Goal: Task Accomplishment & Management: Complete application form

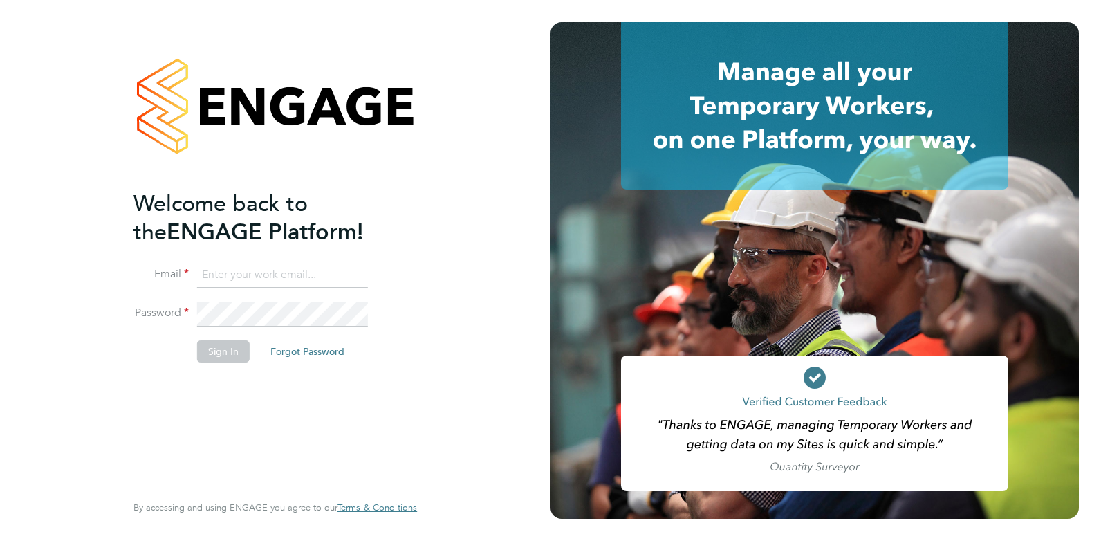
click at [219, 282] on input at bounding box center [282, 275] width 171 height 25
type input "claire@omniapeople.com"
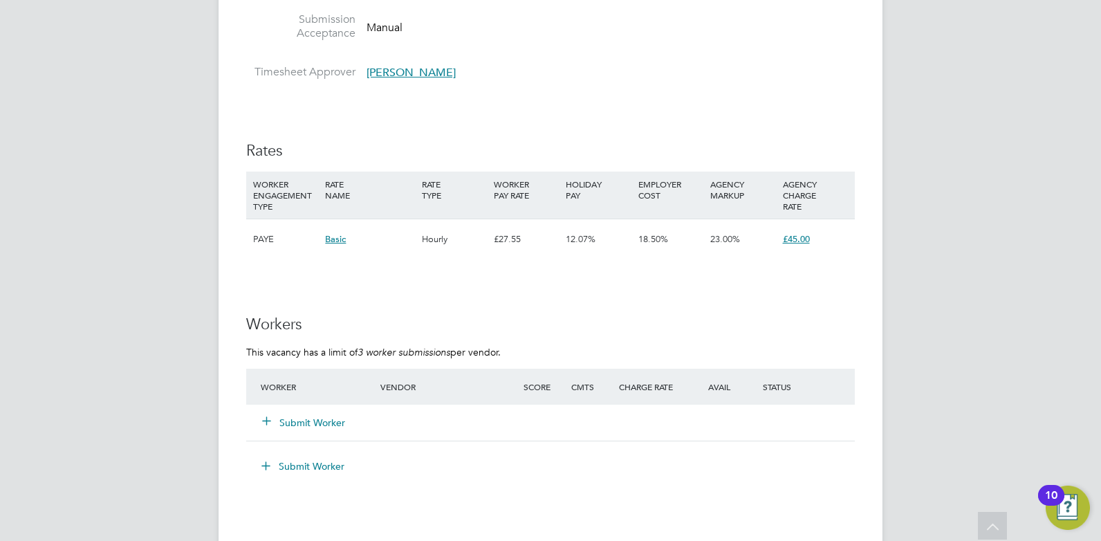
scroll to position [2178, 0]
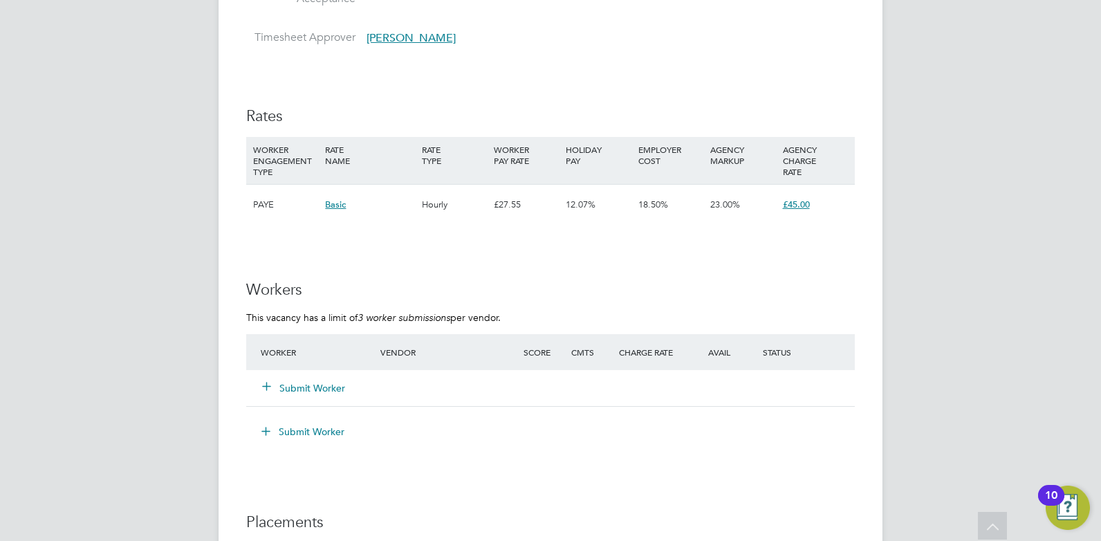
click at [306, 384] on button "Submit Worker" at bounding box center [304, 388] width 83 height 14
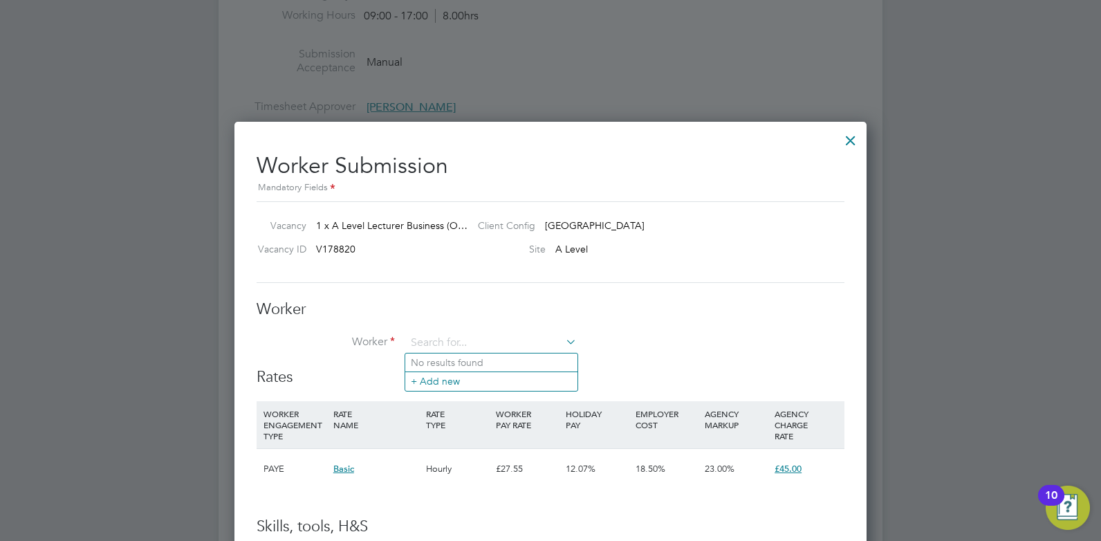
scroll to position [2057, 0]
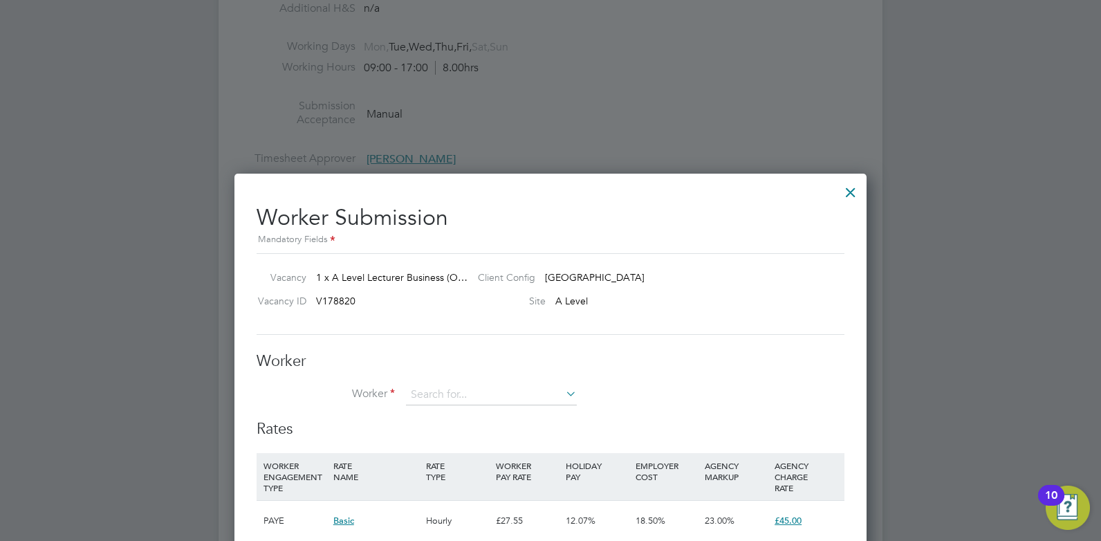
click at [847, 190] on div at bounding box center [850, 188] width 25 height 25
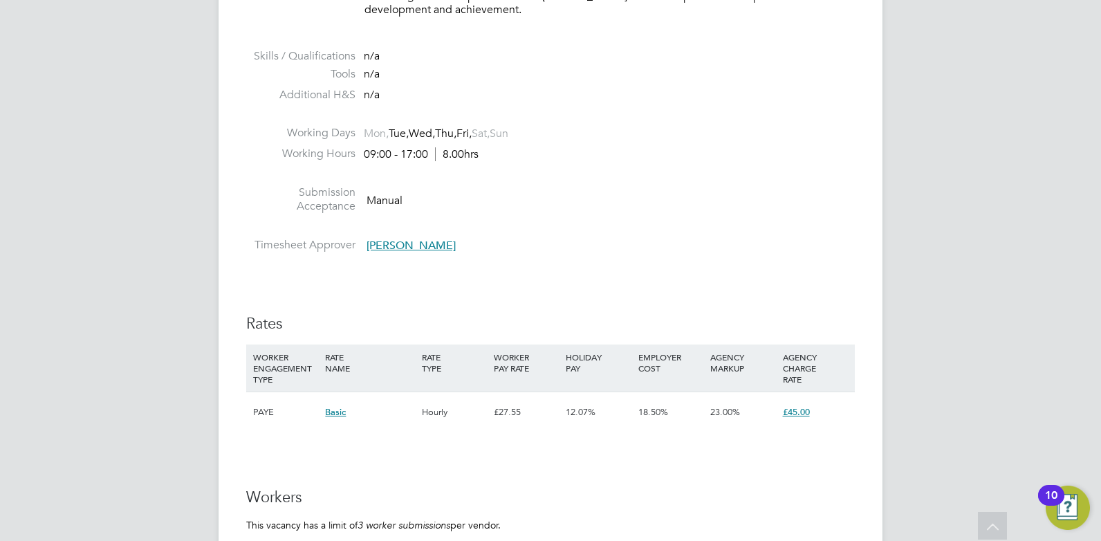
scroll to position [1953, 0]
